Goal: Task Accomplishment & Management: Use online tool/utility

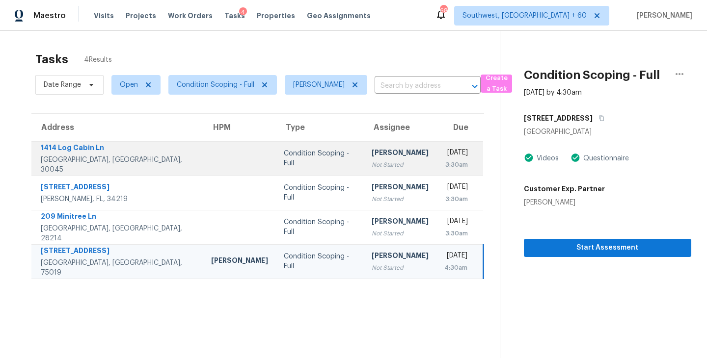
click at [287, 154] on div "Condition Scoping - Full" at bounding box center [320, 159] width 72 height 20
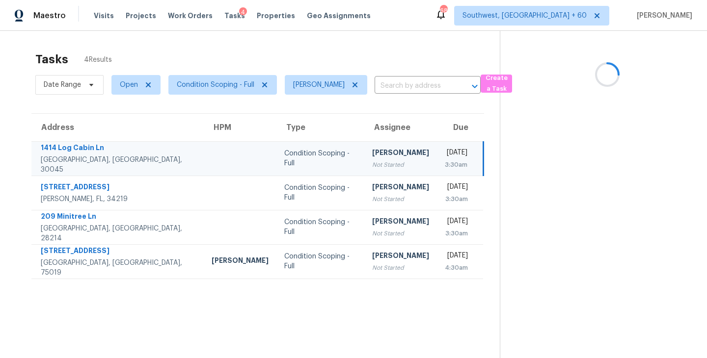
click at [290, 162] on div "Condition Scoping - Full" at bounding box center [320, 159] width 72 height 20
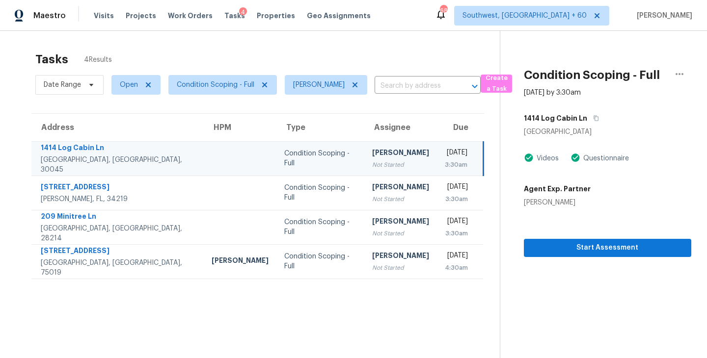
click at [290, 162] on div "Condition Scoping - Full" at bounding box center [320, 159] width 72 height 20
click at [615, 252] on span "Start Assessment" at bounding box center [608, 248] width 152 height 12
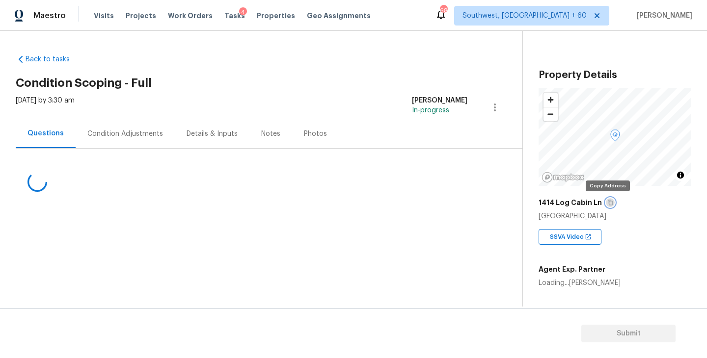
click at [608, 203] on icon "button" at bounding box center [610, 202] width 5 height 5
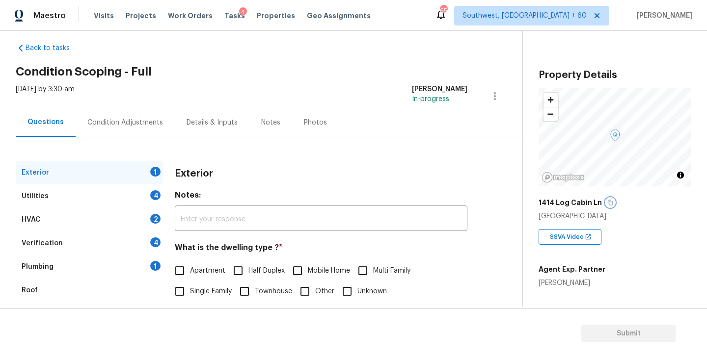
scroll to position [17, 0]
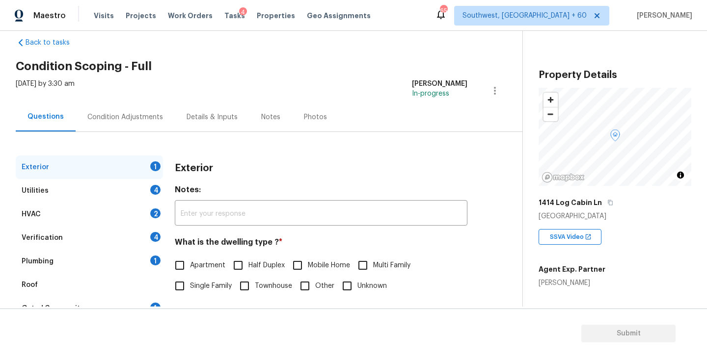
click at [204, 279] on label "Single Family" at bounding box center [200, 286] width 62 height 21
click at [190, 279] on input "Single Family" at bounding box center [179, 286] width 21 height 21
checkbox input "true"
click at [114, 184] on div "Utilities 4" at bounding box center [89, 191] width 147 height 24
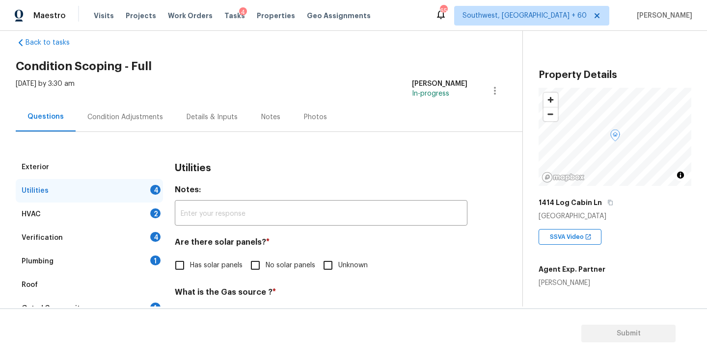
click at [266, 275] on label "No solar panels" at bounding box center [280, 265] width 70 height 21
click at [266, 275] on input "No solar panels" at bounding box center [255, 265] width 21 height 21
checkbox input "true"
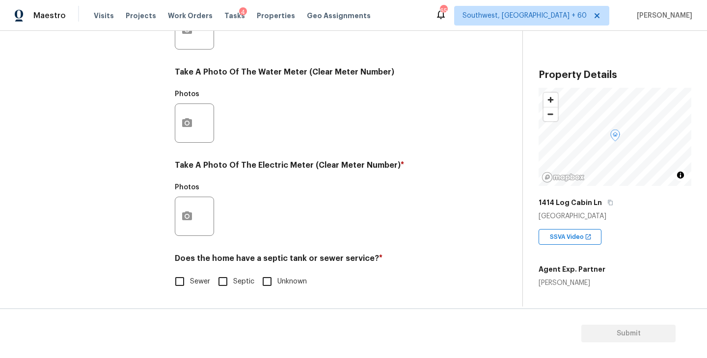
scroll to position [380, 0]
click at [193, 263] on h4 "Does the home have a septic tank or sewer service? *" at bounding box center [321, 261] width 293 height 14
click at [191, 277] on span "Sewer" at bounding box center [200, 282] width 20 height 10
click at [190, 277] on input "Sewer" at bounding box center [179, 281] width 21 height 21
checkbox input "true"
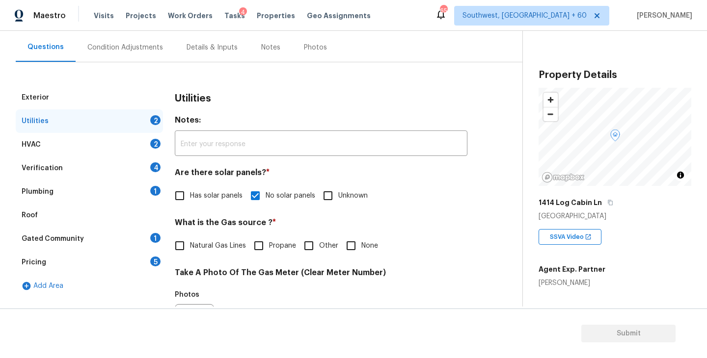
scroll to position [29, 0]
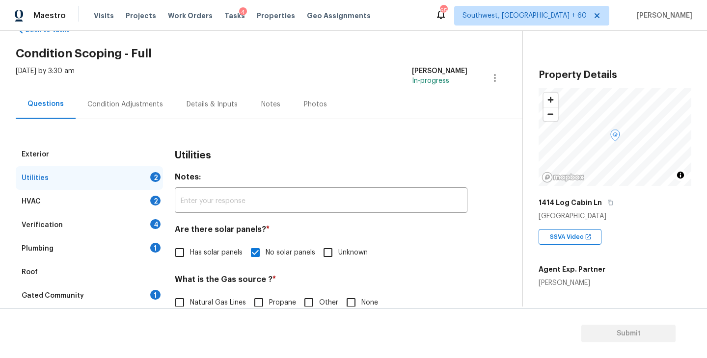
click at [110, 256] on div "Plumbing 1" at bounding box center [89, 249] width 147 height 24
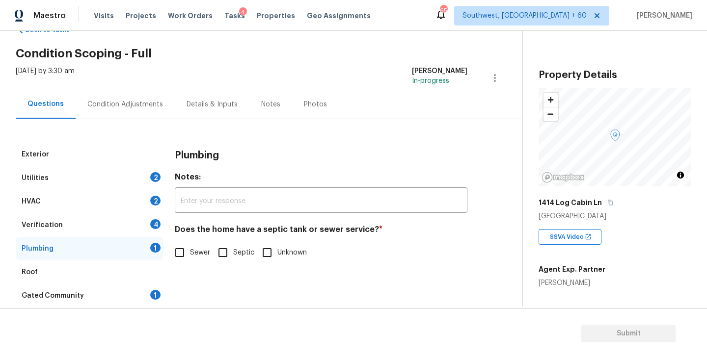
click at [167, 256] on div "Exterior Utilities 2 HVAC 2 Verification 4 Plumbing 1 Roof Gated Community 1 Pr…" at bounding box center [257, 249] width 483 height 212
click at [183, 256] on input "Sewer" at bounding box center [179, 253] width 21 height 21
checkbox input "true"
click at [102, 293] on div "Gated Community 1" at bounding box center [89, 296] width 147 height 24
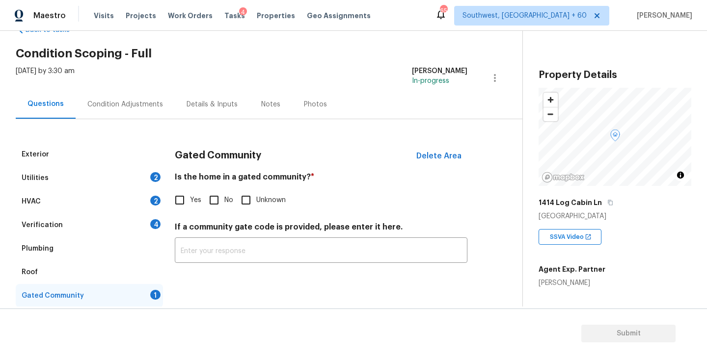
click at [217, 197] on input "No" at bounding box center [214, 200] width 21 height 21
checkbox input "true"
click at [134, 108] on div "Condition Adjustments" at bounding box center [125, 105] width 76 height 10
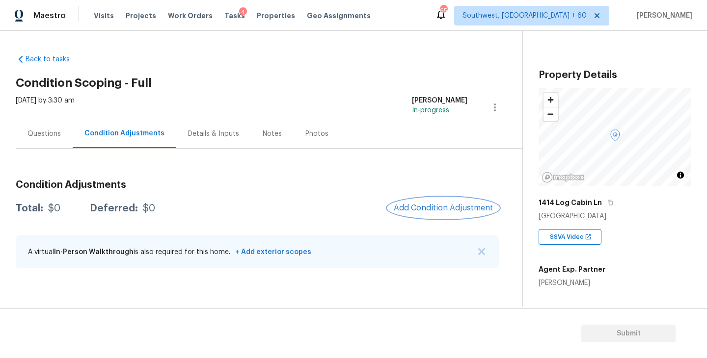
click at [443, 207] on span "Add Condition Adjustment" at bounding box center [443, 208] width 99 height 9
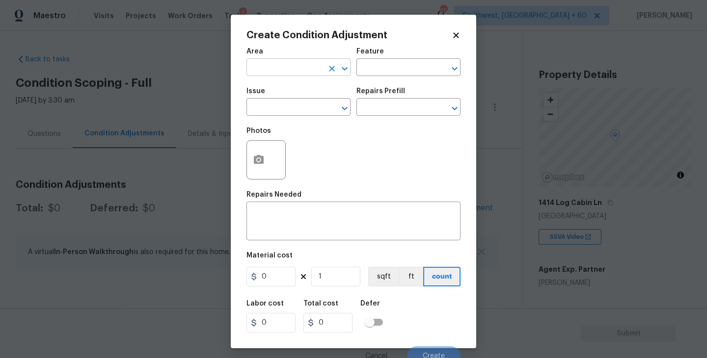
click at [273, 71] on input "text" at bounding box center [284, 68] width 77 height 15
click at [274, 89] on li "HVAC" at bounding box center [298, 90] width 104 height 16
type input "HVAC"
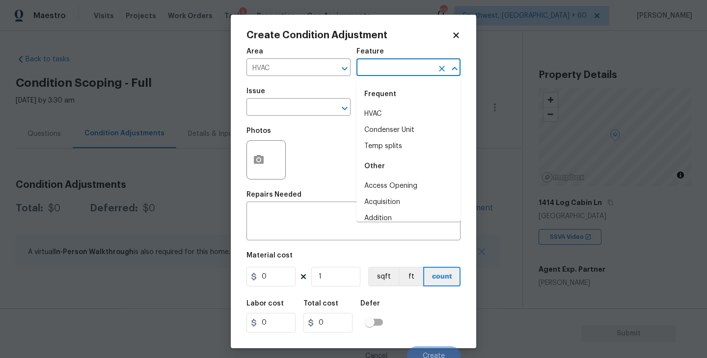
click at [385, 68] on input "text" at bounding box center [394, 68] width 77 height 15
click at [395, 106] on div "Frequent" at bounding box center [408, 94] width 104 height 24
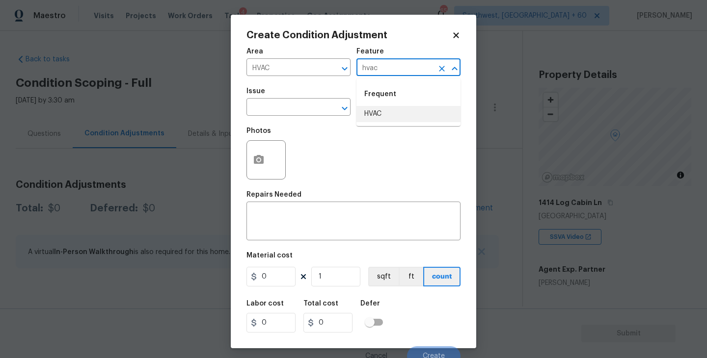
click at [395, 110] on li "HVAC" at bounding box center [408, 114] width 104 height 16
type input "HVAC"
click at [314, 107] on input "text" at bounding box center [284, 108] width 77 height 15
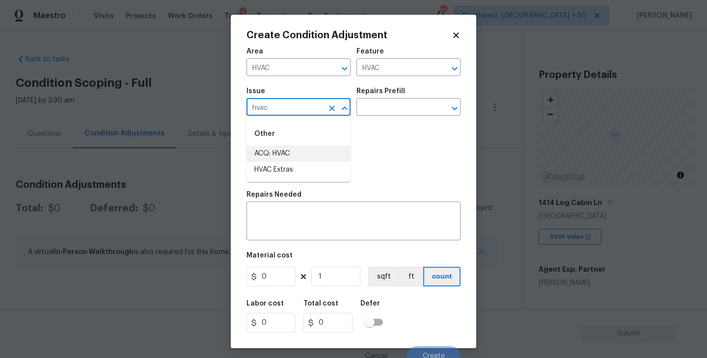
click at [310, 151] on li "ACQ: HVAC" at bounding box center [298, 154] width 104 height 16
type input "ACQ: HVAC"
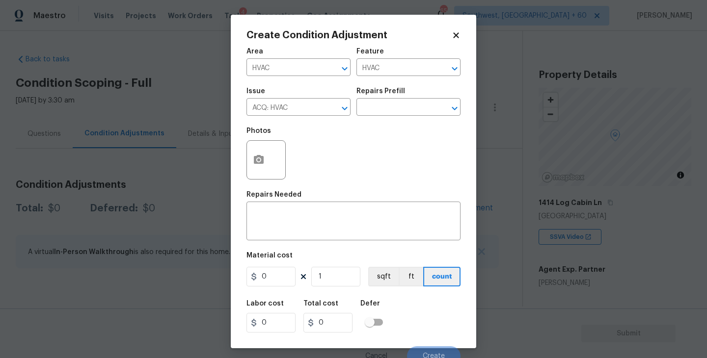
click at [390, 96] on div "Repairs Prefill" at bounding box center [408, 94] width 104 height 13
click at [330, 108] on icon "Clear" at bounding box center [332, 109] width 6 height 6
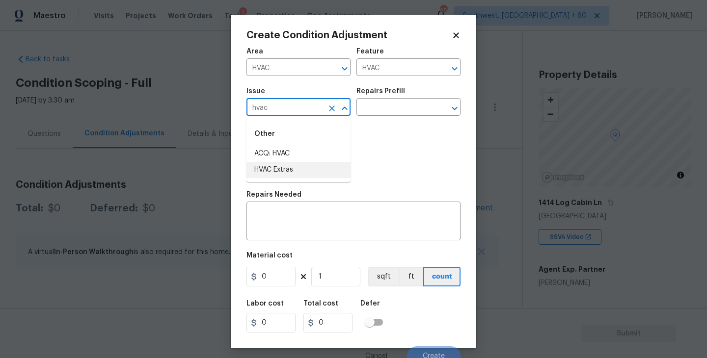
click at [310, 173] on li "HVAC Extras" at bounding box center [298, 170] width 104 height 16
type input "HVAC Extras"
click at [405, 97] on div "Repairs Prefill" at bounding box center [408, 94] width 104 height 13
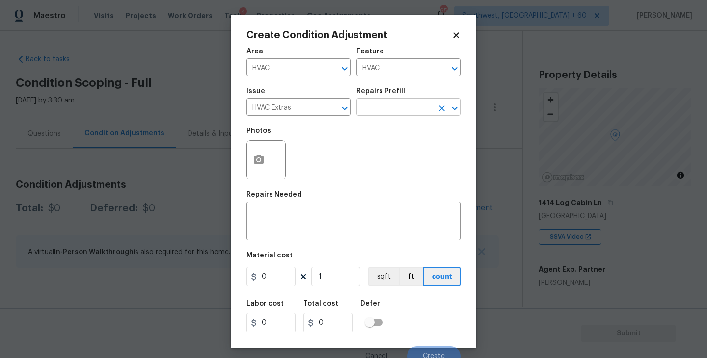
click at [402, 105] on input "text" at bounding box center [394, 108] width 77 height 15
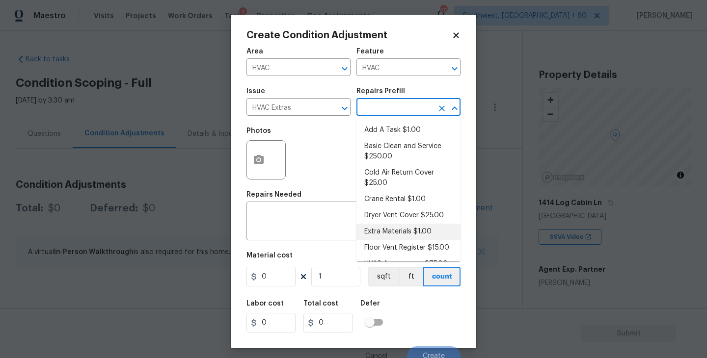
scroll to position [63, 0]
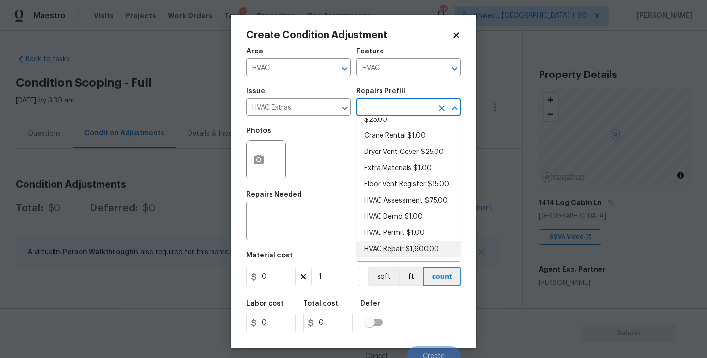
click at [410, 254] on li "HVAC Repair $1,600.00" at bounding box center [408, 250] width 104 height 16
type textarea "HVAC Repair"
type input "1600"
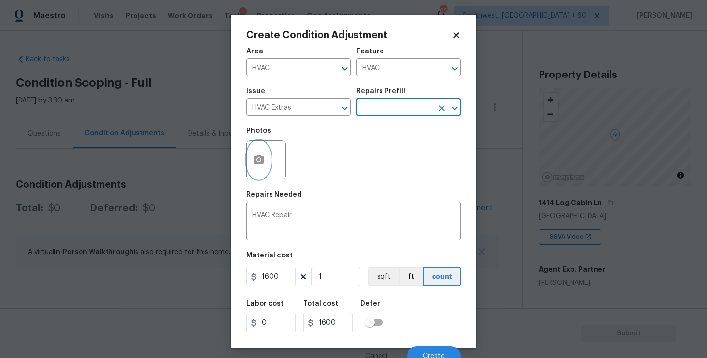
click at [256, 172] on button "button" at bounding box center [259, 160] width 24 height 38
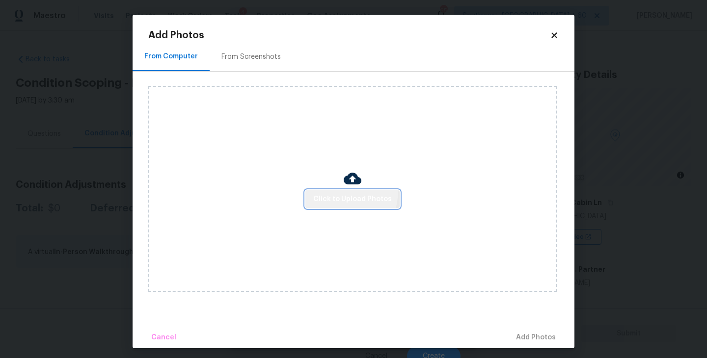
click at [327, 190] on button "Click to Upload Photos" at bounding box center [352, 199] width 94 height 18
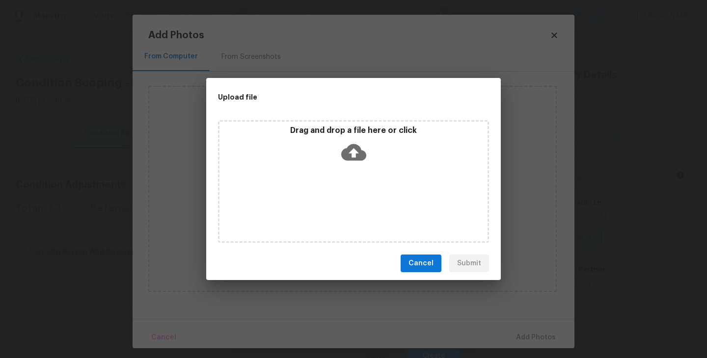
click at [334, 175] on div "Drag and drop a file here or click" at bounding box center [353, 181] width 271 height 123
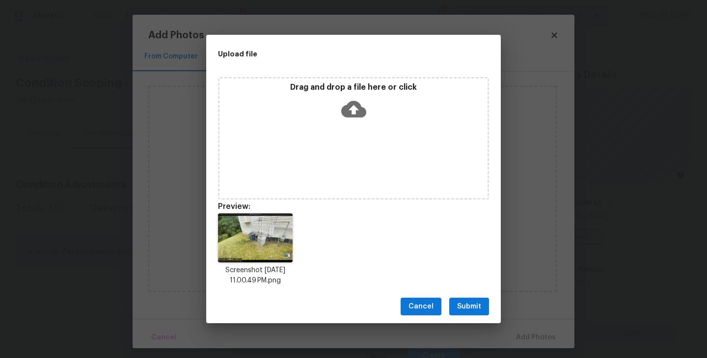
click at [476, 311] on span "Submit" at bounding box center [469, 307] width 24 height 12
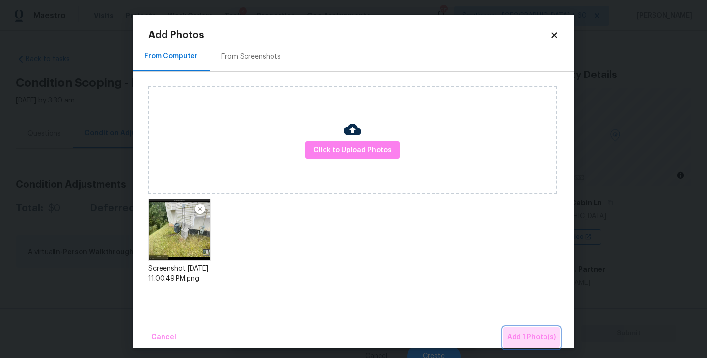
click at [517, 331] on button "Add 1 Photo(s)" at bounding box center [531, 337] width 56 height 21
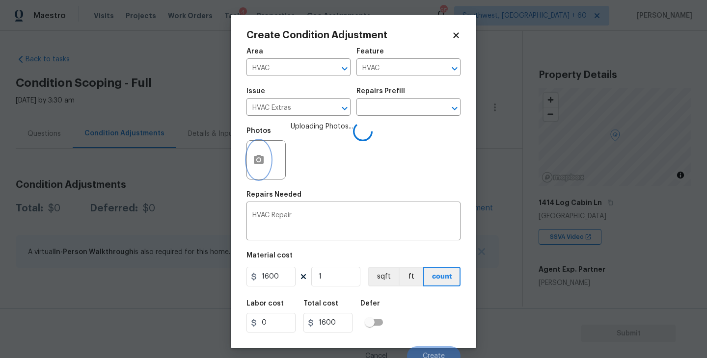
scroll to position [8, 0]
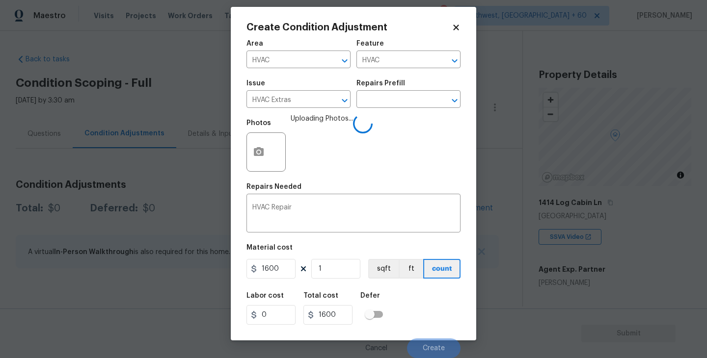
click at [422, 311] on div "Labor cost 0 Total cost 1600 Defer" at bounding box center [353, 309] width 214 height 44
click at [424, 348] on span "Create" at bounding box center [434, 348] width 22 height 7
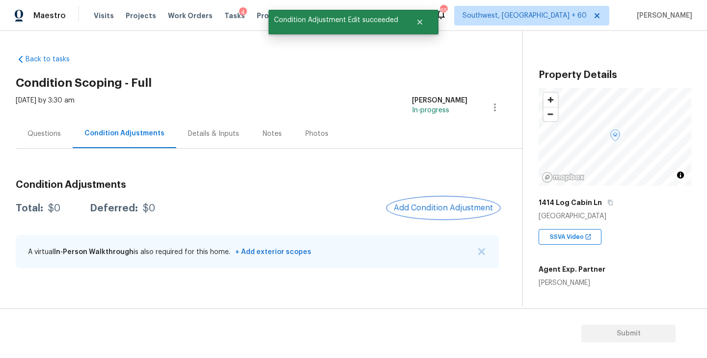
scroll to position [0, 0]
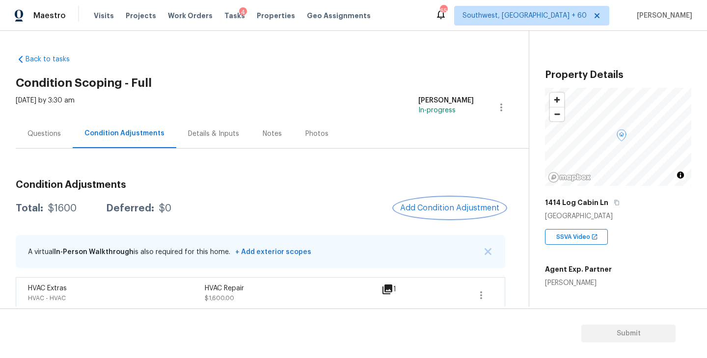
click at [438, 208] on span "Add Condition Adjustment" at bounding box center [449, 208] width 99 height 9
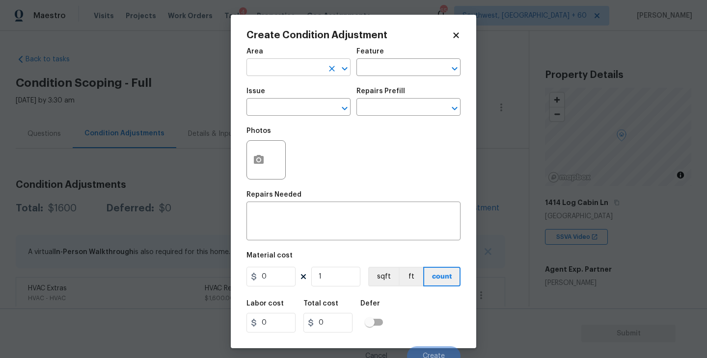
click at [279, 73] on input "text" at bounding box center [284, 68] width 77 height 15
click at [291, 110] on li "Exterior Overall" at bounding box center [298, 107] width 104 height 16
type input "Exterior Overall"
click at [398, 68] on input "text" at bounding box center [394, 68] width 77 height 15
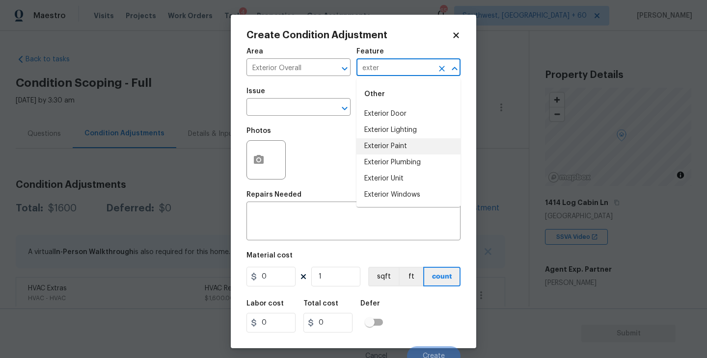
click at [391, 152] on li "Exterior Paint" at bounding box center [408, 146] width 104 height 16
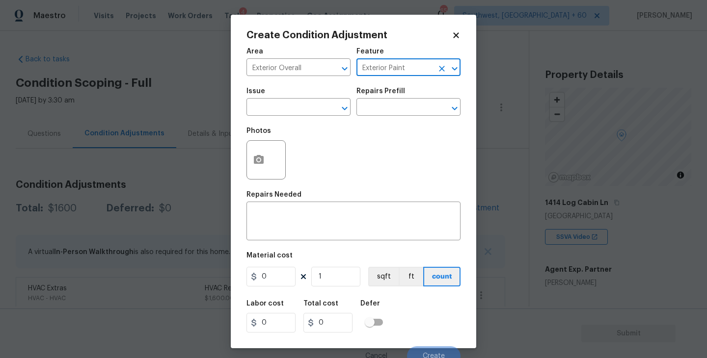
type input "Exterior Paint"
click at [295, 118] on span "Issue ​" at bounding box center [298, 102] width 104 height 40
click at [284, 116] on span "Issue ​" at bounding box center [298, 102] width 104 height 40
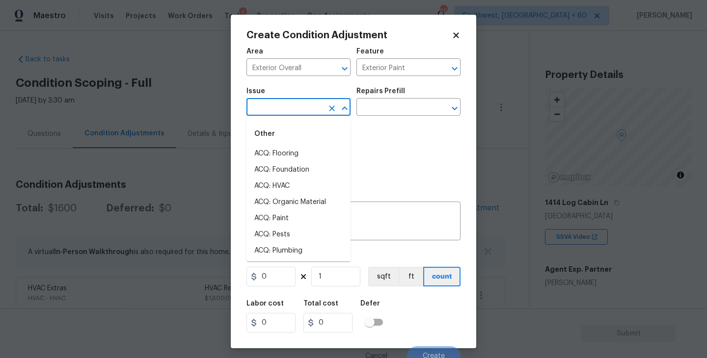
click at [289, 109] on input "text" at bounding box center [284, 108] width 77 height 15
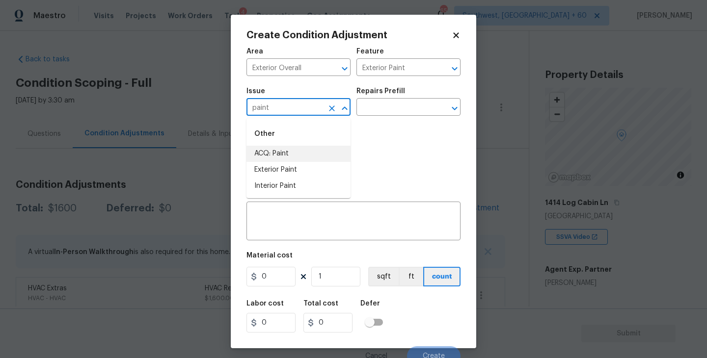
click at [282, 152] on li "ACQ: Paint" at bounding box center [298, 154] width 104 height 16
type input "ACQ: Paint"
click at [391, 108] on input "text" at bounding box center [394, 108] width 77 height 15
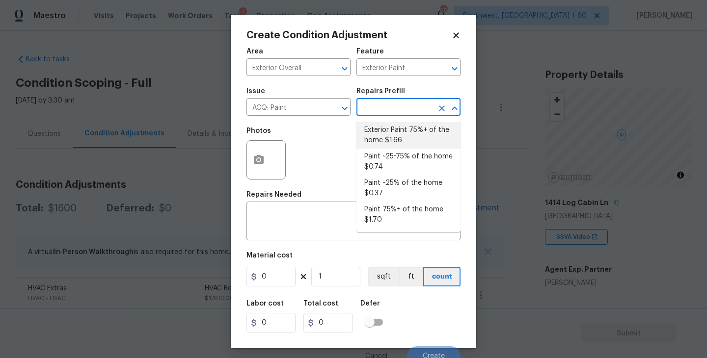
click at [401, 138] on li "Exterior Paint 75%+ of the home $1.66" at bounding box center [408, 135] width 104 height 27
type input "Acquisition"
type textarea "Acquisition Scope: 75%+ of the home exterior will likely require paint"
type input "1.66"
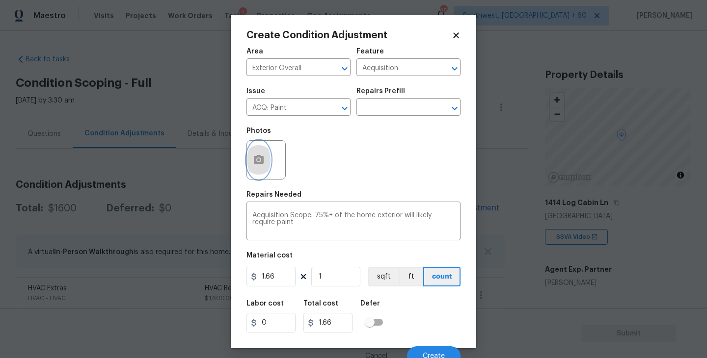
click at [256, 166] on button "button" at bounding box center [259, 160] width 24 height 38
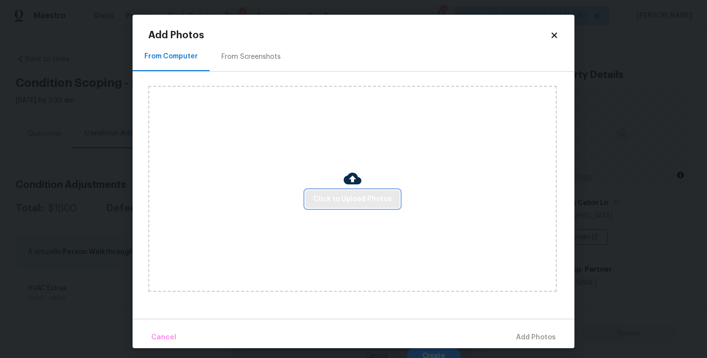
click at [368, 196] on span "Click to Upload Photos" at bounding box center [352, 199] width 79 height 12
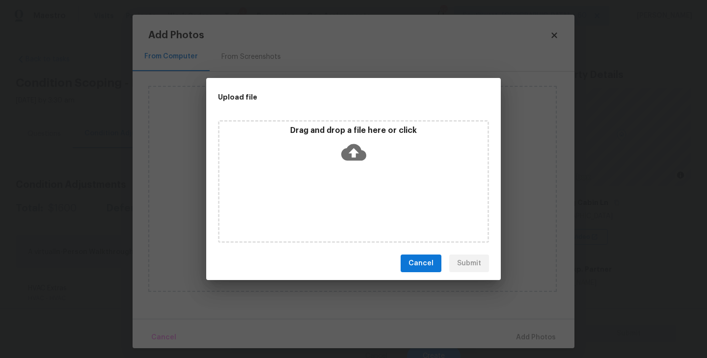
click at [368, 179] on div "Drag and drop a file here or click" at bounding box center [353, 181] width 271 height 123
